Goal: Task Accomplishment & Management: Complete application form

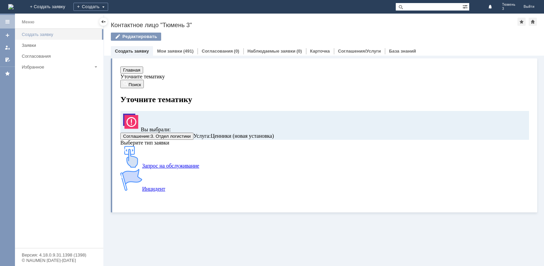
click at [37, 33] on div "Создать заявку" at bounding box center [60, 34] width 77 height 5
click at [133, 68] on body "Главная Уточните тематику Поиск Уточните тематику Вы выбрали: Соглашение : 3. О…" at bounding box center [324, 130] width 409 height 126
click at [133, 71] on button "Главная" at bounding box center [131, 70] width 23 height 7
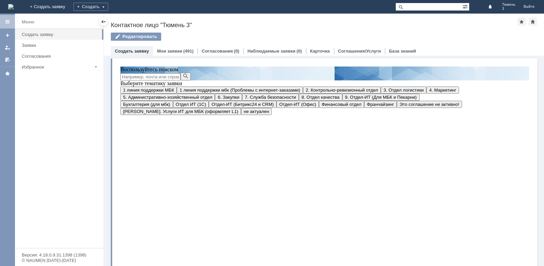
click at [383, 93] on span "3. Отдел логистики" at bounding box center [403, 90] width 40 height 5
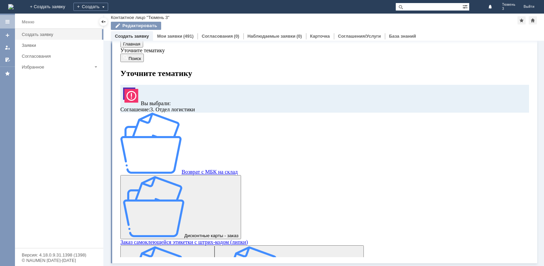
scroll to position [12, 0]
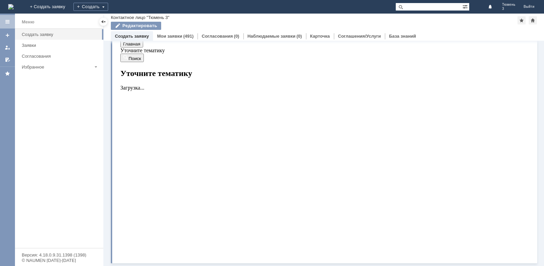
scroll to position [0, 0]
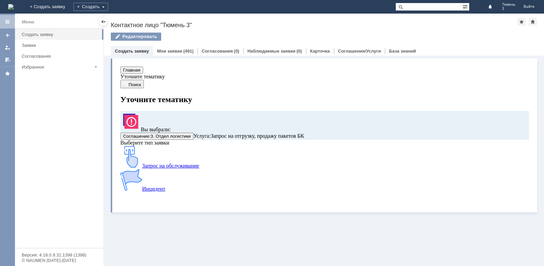
click at [190, 169] on div "Запрос на обслуживание" at bounding box center [291, 157] width 343 height 23
click at [182, 169] on span "Запрос на обслуживание" at bounding box center [170, 166] width 57 height 6
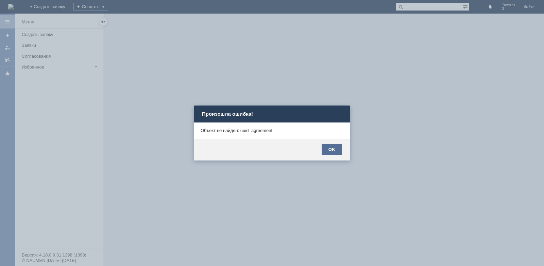
click at [332, 152] on div "OK" at bounding box center [331, 149] width 20 height 11
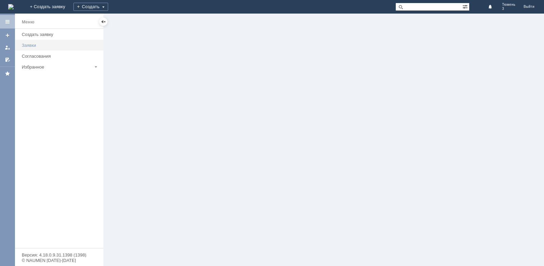
click at [31, 45] on div "Заявки" at bounding box center [60, 45] width 77 height 5
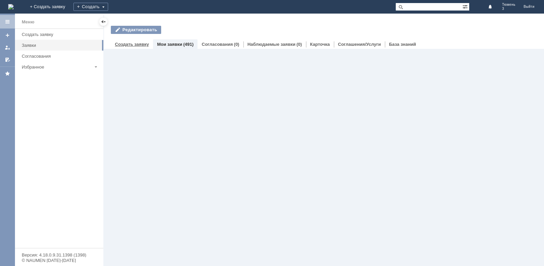
click at [133, 44] on link "Создать заявку" at bounding box center [132, 44] width 34 height 5
